Goal: Transaction & Acquisition: Purchase product/service

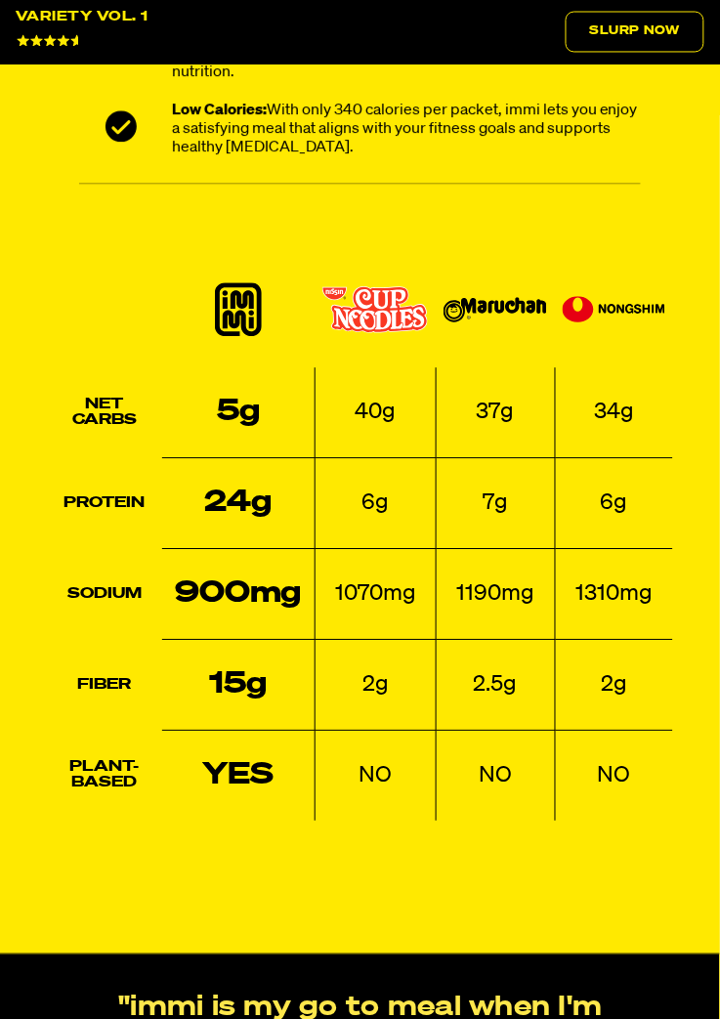
scroll to position [2620, 0]
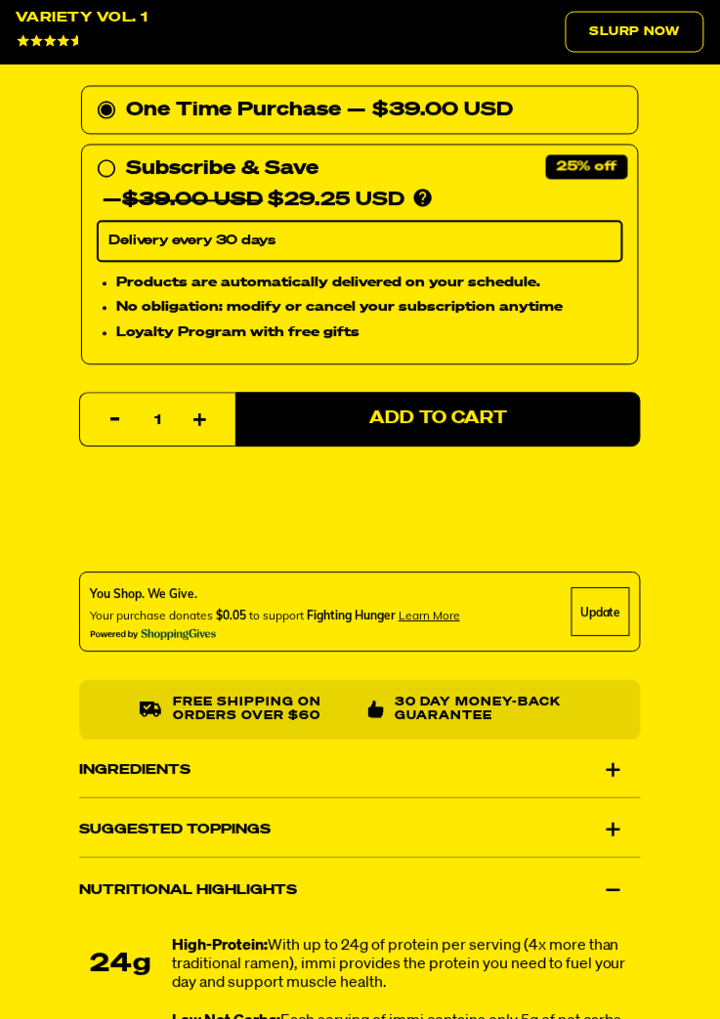
click at [713, 674] on div "Variety Vol. 1 4240 reviews 24g Protein, 5g Net Carbs, 100% Plant Based Variety…" at bounding box center [360, 55] width 720 height 2615
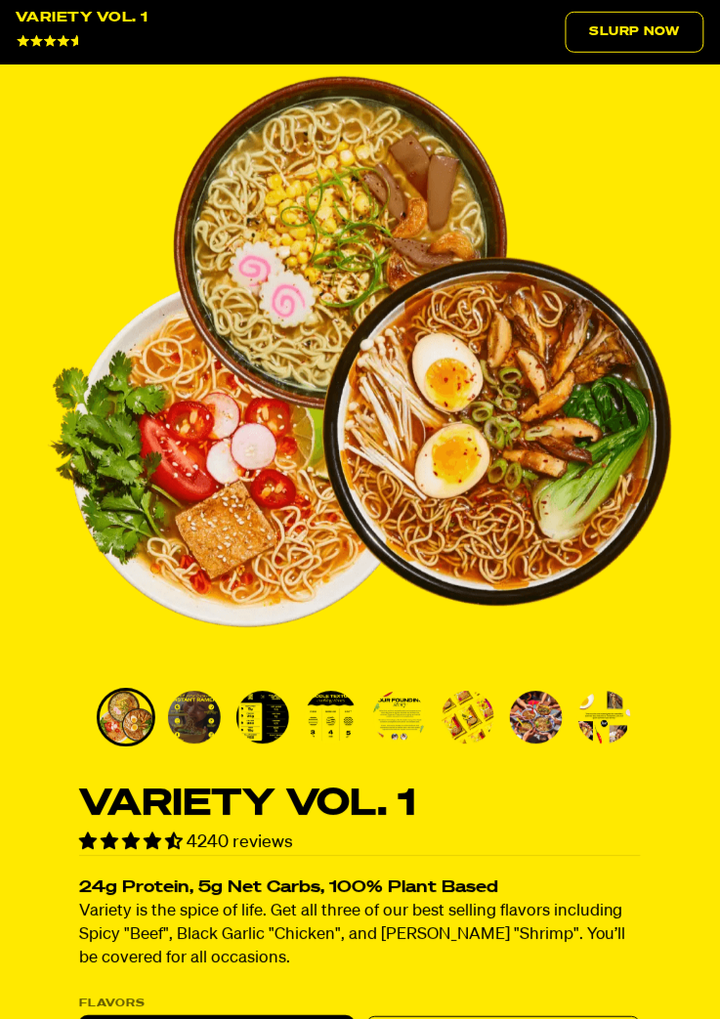
scroll to position [185, 0]
